Goal: Task Accomplishment & Management: Use online tool/utility

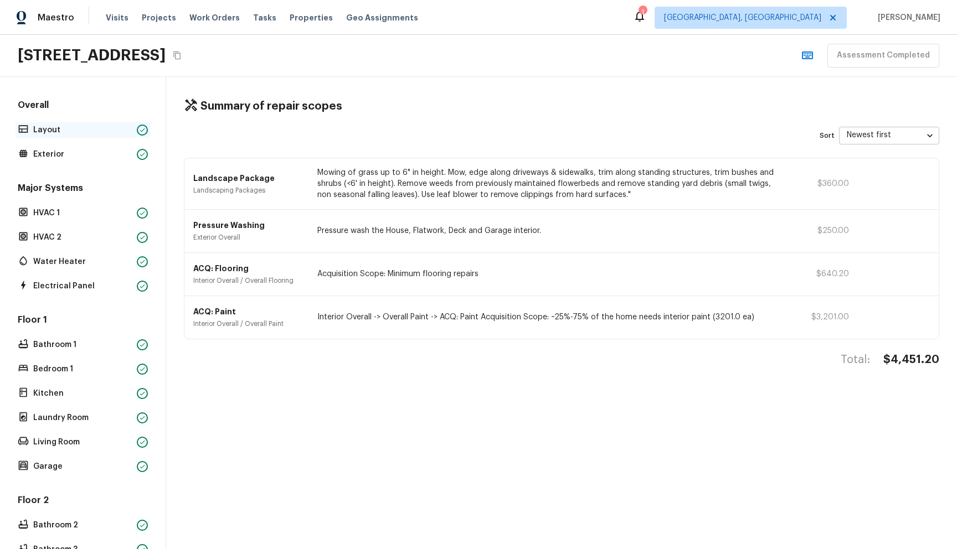
click at [105, 127] on p "Layout" at bounding box center [82, 130] width 99 height 11
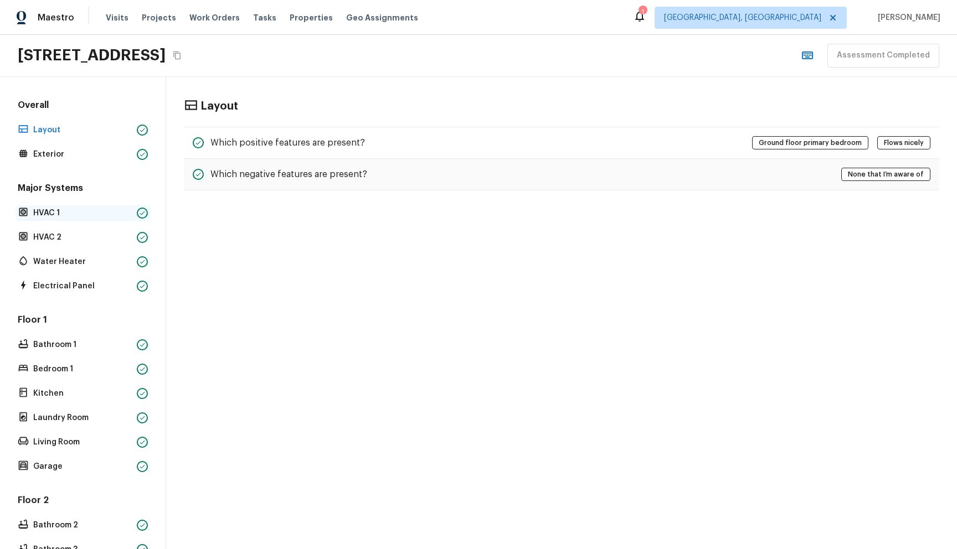
click at [90, 209] on p "HVAC 1" at bounding box center [82, 213] width 99 height 11
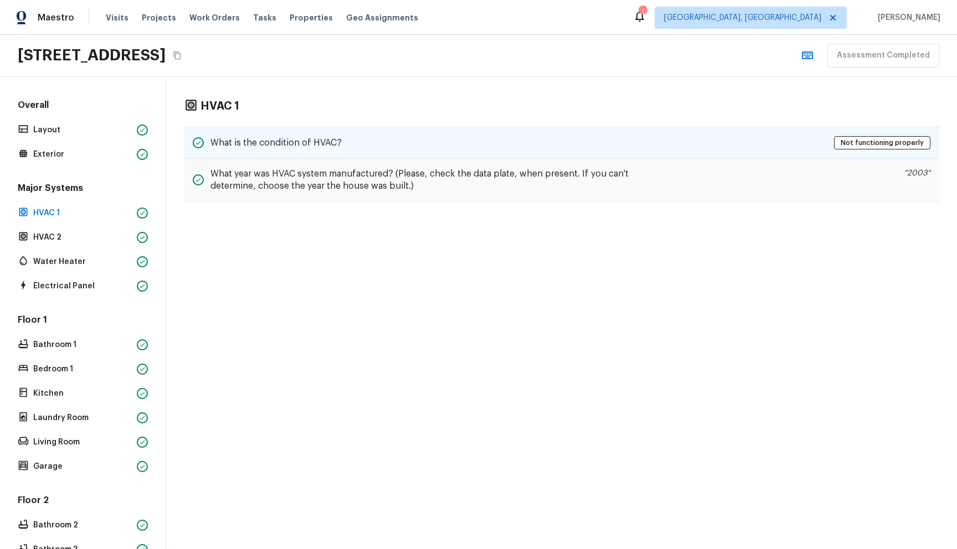
click at [288, 156] on div "What is the condition of HVAC? Not functioning properly" at bounding box center [561, 143] width 755 height 32
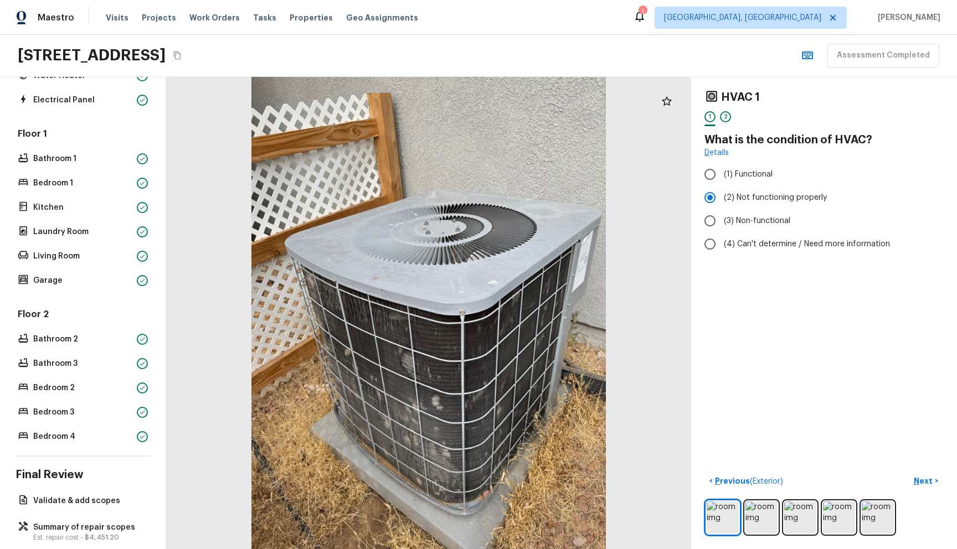
scroll to position [203, 0]
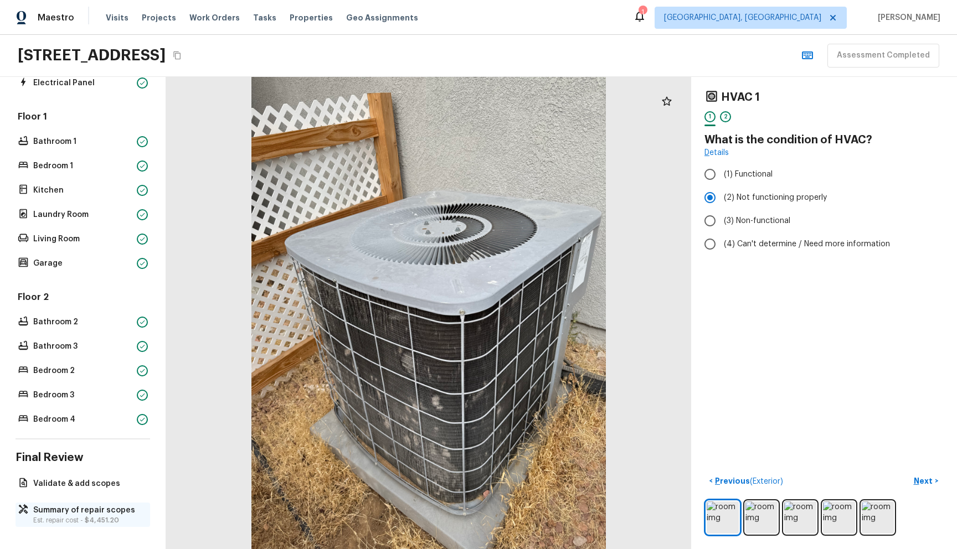
click at [84, 511] on p "Summary of repair scopes" at bounding box center [88, 510] width 110 height 11
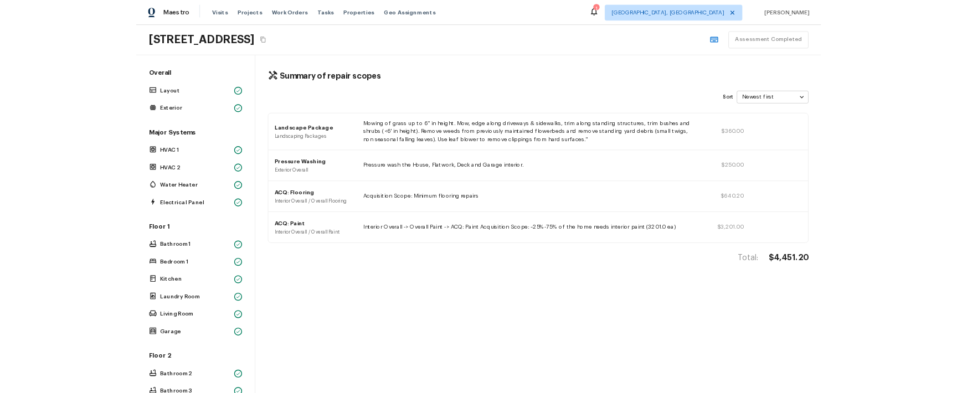
scroll to position [0, 0]
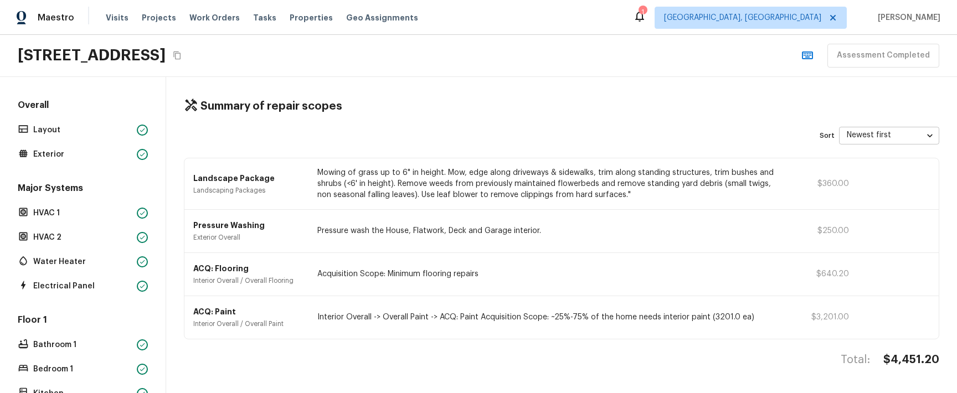
click at [294, 373] on div "Total: $4,451.20" at bounding box center [561, 371] width 755 height 37
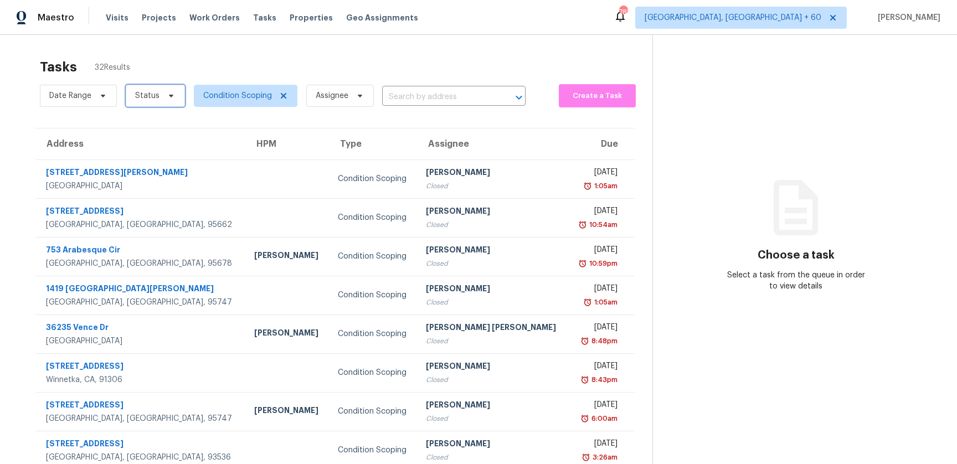
click at [160, 96] on span "Status" at bounding box center [155, 96] width 59 height 22
click at [150, 140] on label "Open" at bounding box center [149, 142] width 35 height 11
click at [139, 140] on input "Open" at bounding box center [135, 140] width 7 height 7
checkbox input "true"
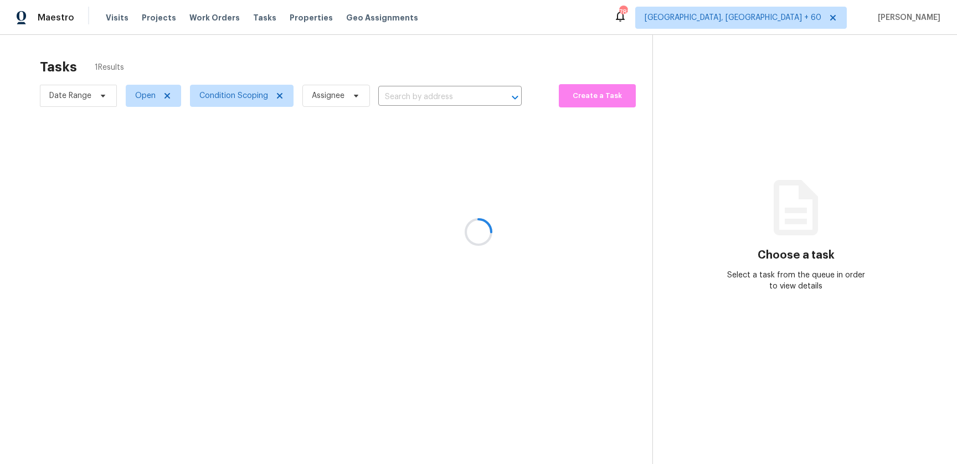
click at [374, 49] on div at bounding box center [478, 232] width 957 height 464
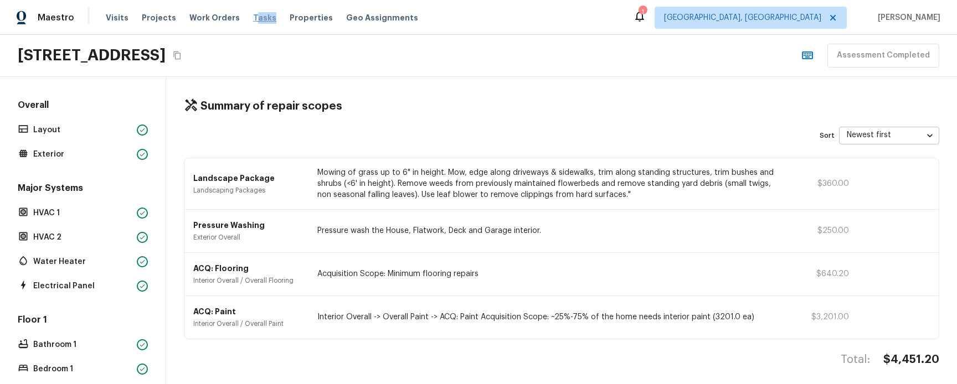
click at [253, 17] on span "Tasks" at bounding box center [264, 18] width 23 height 8
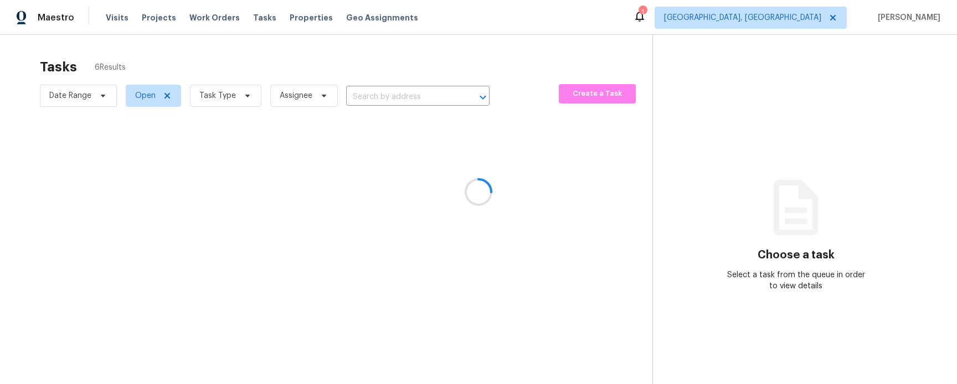
click at [222, 60] on div at bounding box center [478, 192] width 957 height 384
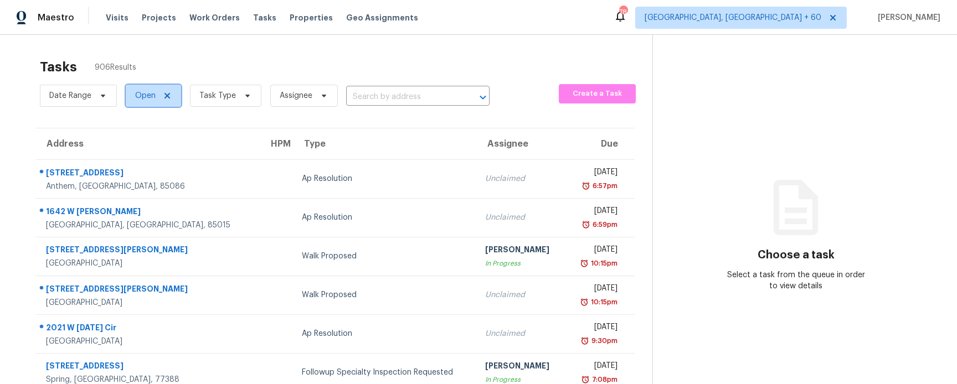
click at [170, 95] on icon at bounding box center [167, 95] width 9 height 9
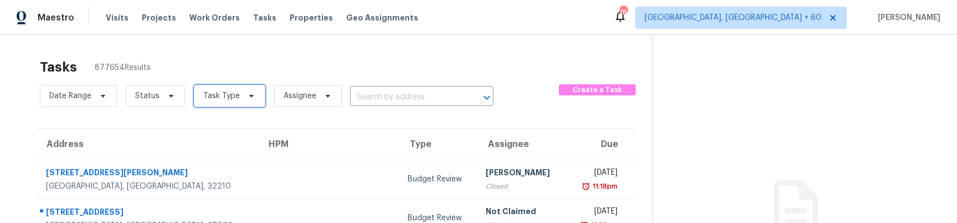
click at [244, 99] on span at bounding box center [250, 95] width 12 height 9
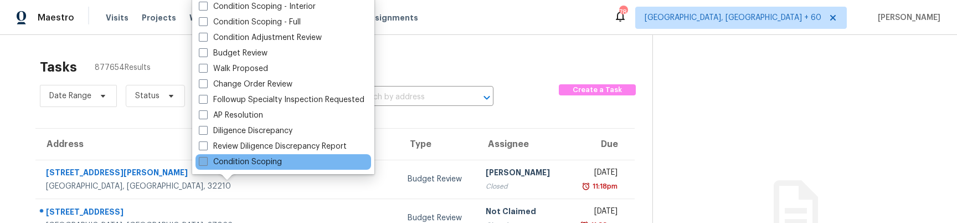
click at [259, 163] on label "Condition Scoping" at bounding box center [240, 161] width 83 height 11
click at [206, 163] on input "Condition Scoping" at bounding box center [202, 159] width 7 height 7
checkbox input "true"
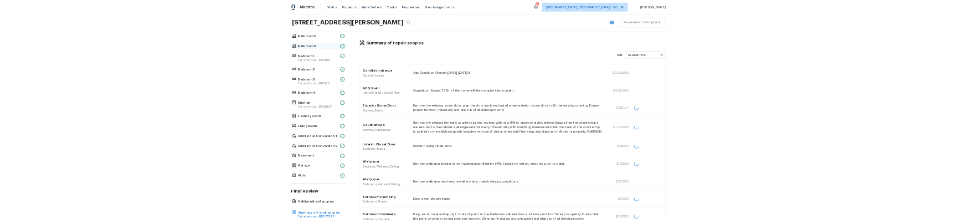
scroll to position [238, 0]
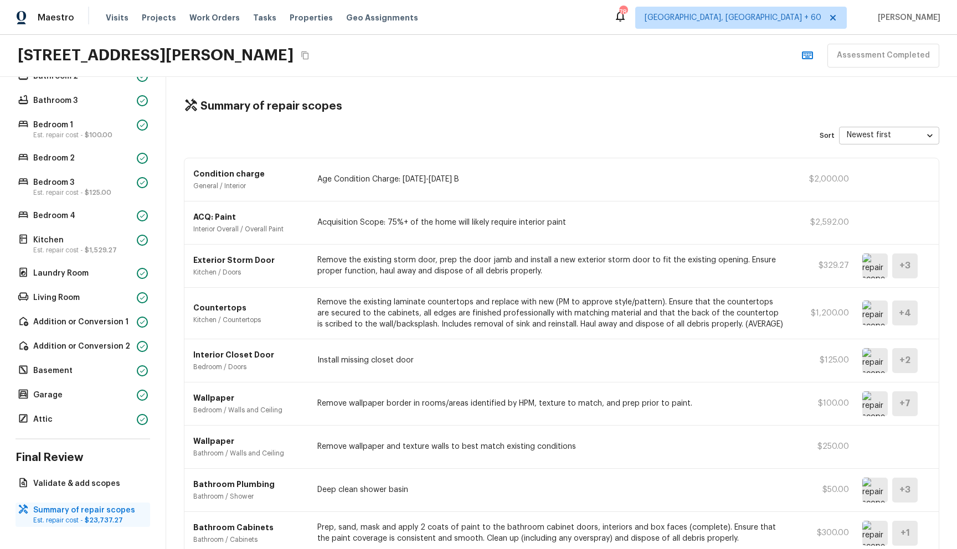
click at [84, 507] on p "Summary of repair scopes" at bounding box center [88, 510] width 110 height 11
click at [498, 73] on div "3944 Tricia Way, North Highlands, CA 95660 Assessment Completed" at bounding box center [478, 56] width 957 height 42
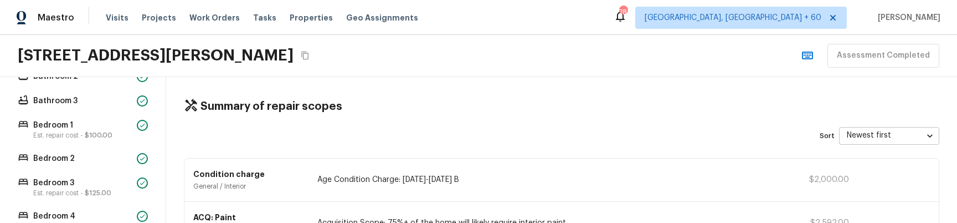
click at [572, 33] on div "Maestro Visits Projects Work Orders Tasks Properties Geo Assignments 784 Albuqu…" at bounding box center [478, 17] width 957 height 35
